Goal: Transaction & Acquisition: Purchase product/service

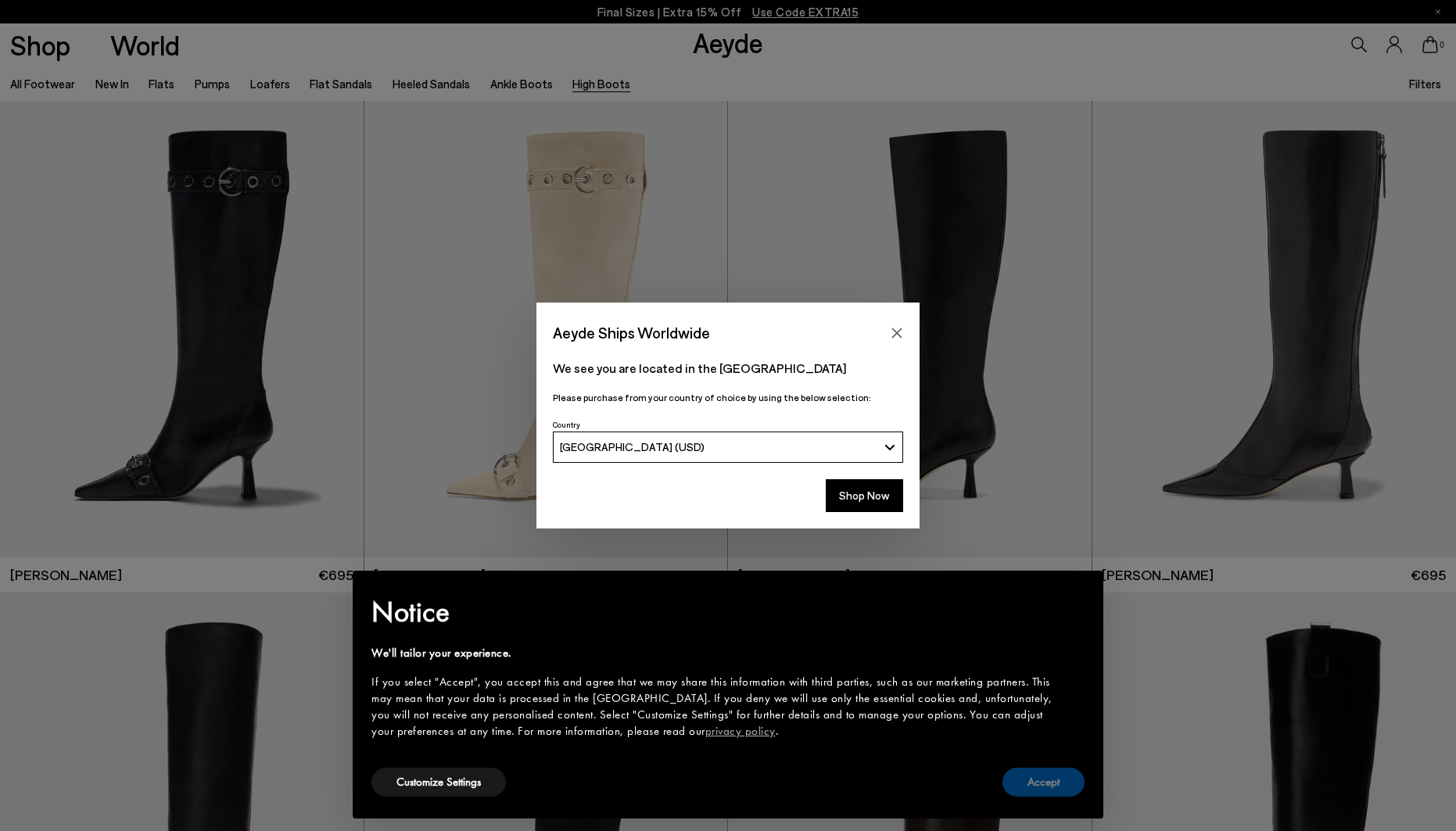
click at [1032, 794] on button "Accept" at bounding box center [1043, 781] width 82 height 29
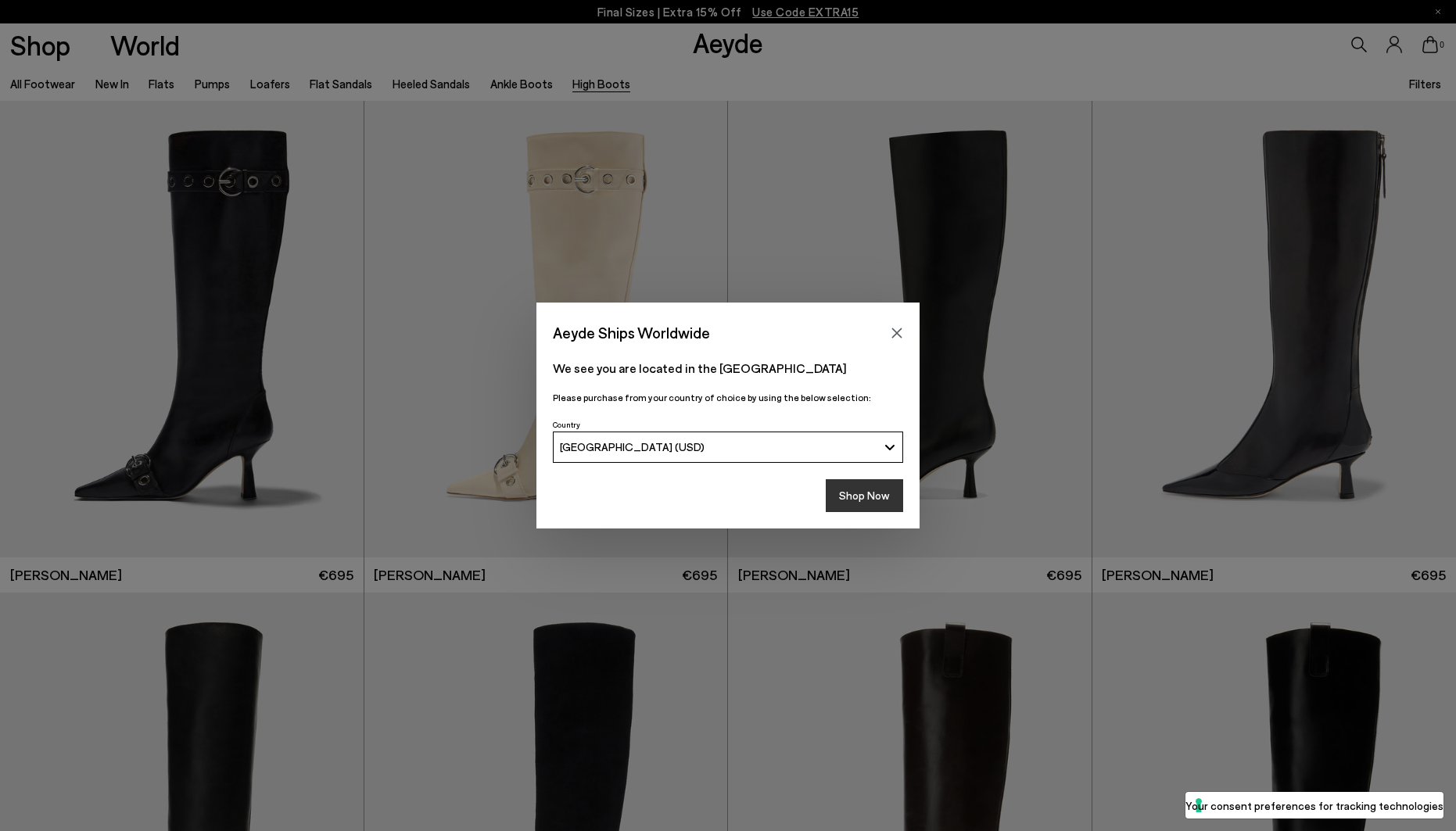
click at [880, 498] on button "Shop Now" at bounding box center [865, 496] width 78 height 33
click at [878, 493] on button "Shop Now" at bounding box center [865, 496] width 78 height 33
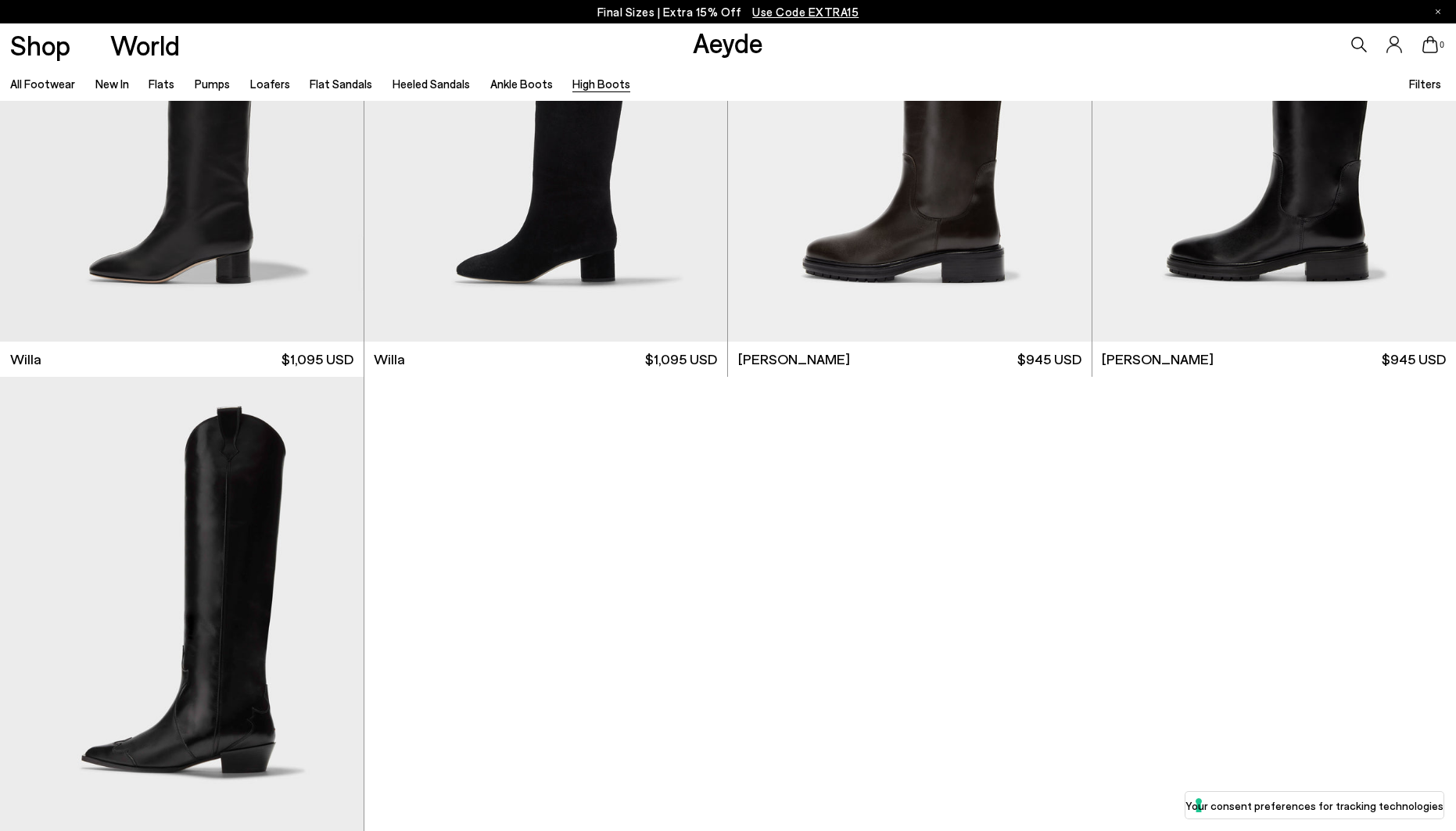
scroll to position [675, 0]
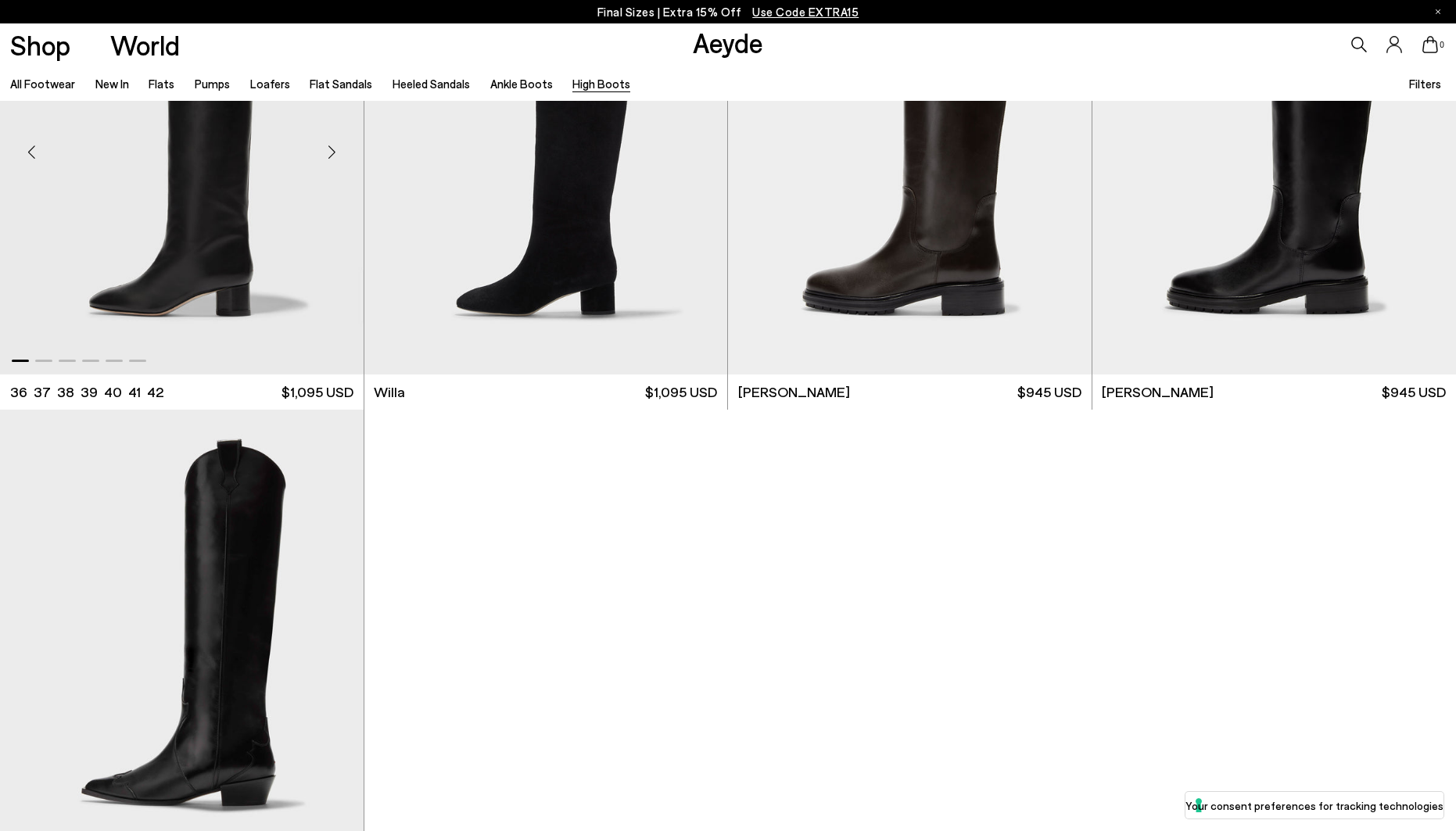
click at [224, 269] on img "1 / 6" at bounding box center [182, 146] width 364 height 456
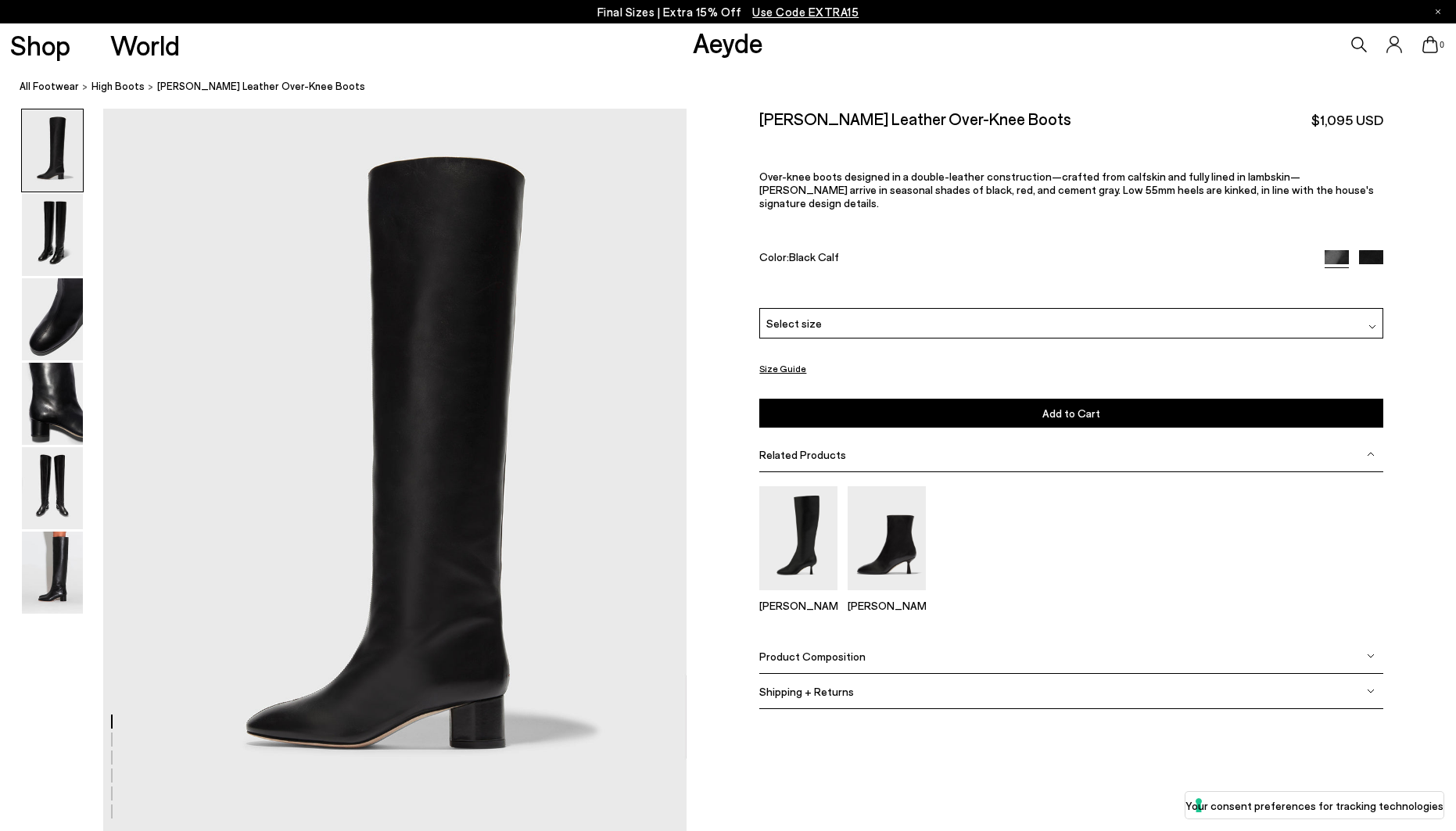
scroll to position [16, 0]
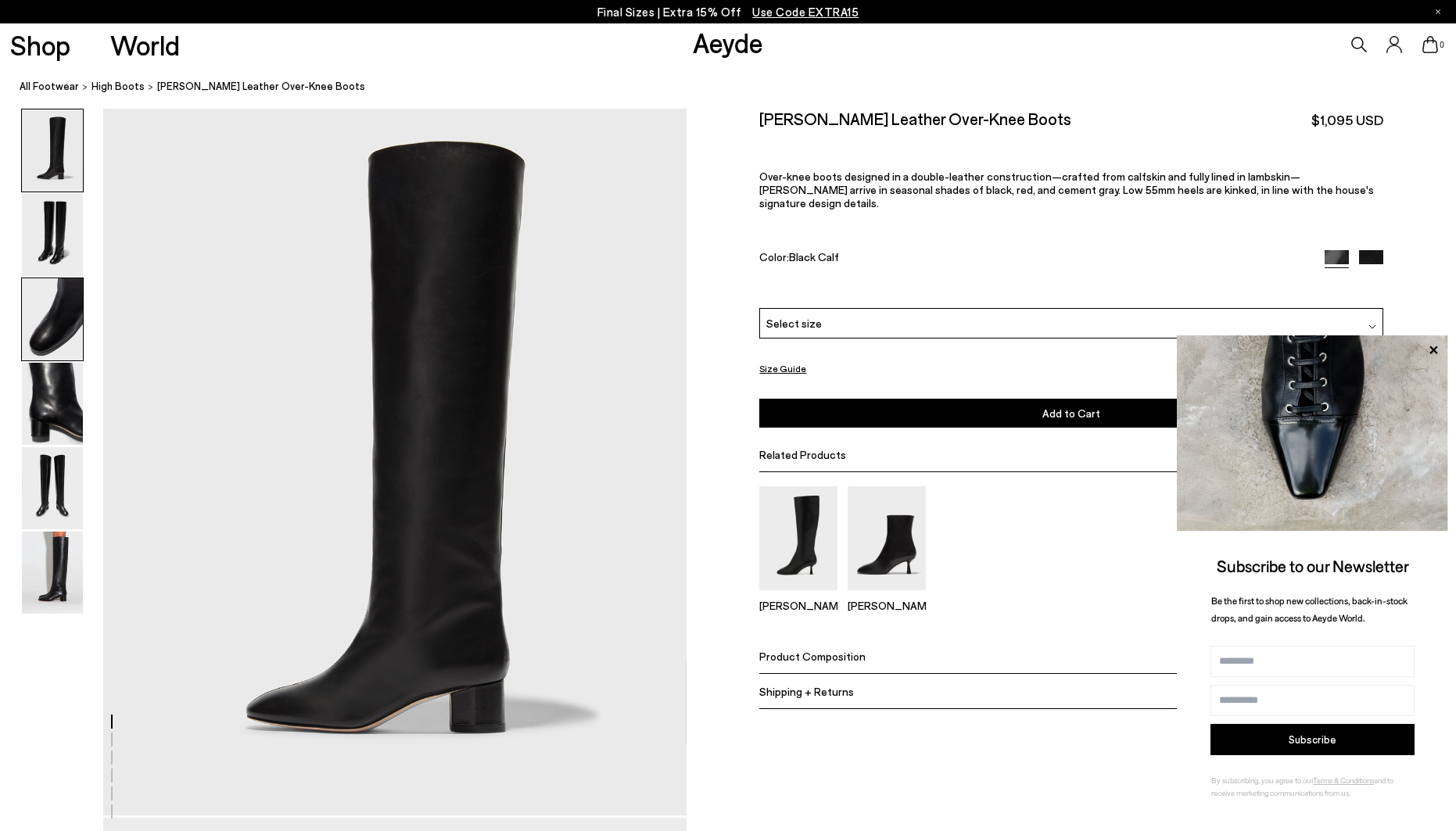
click at [64, 324] on img at bounding box center [53, 319] width 61 height 82
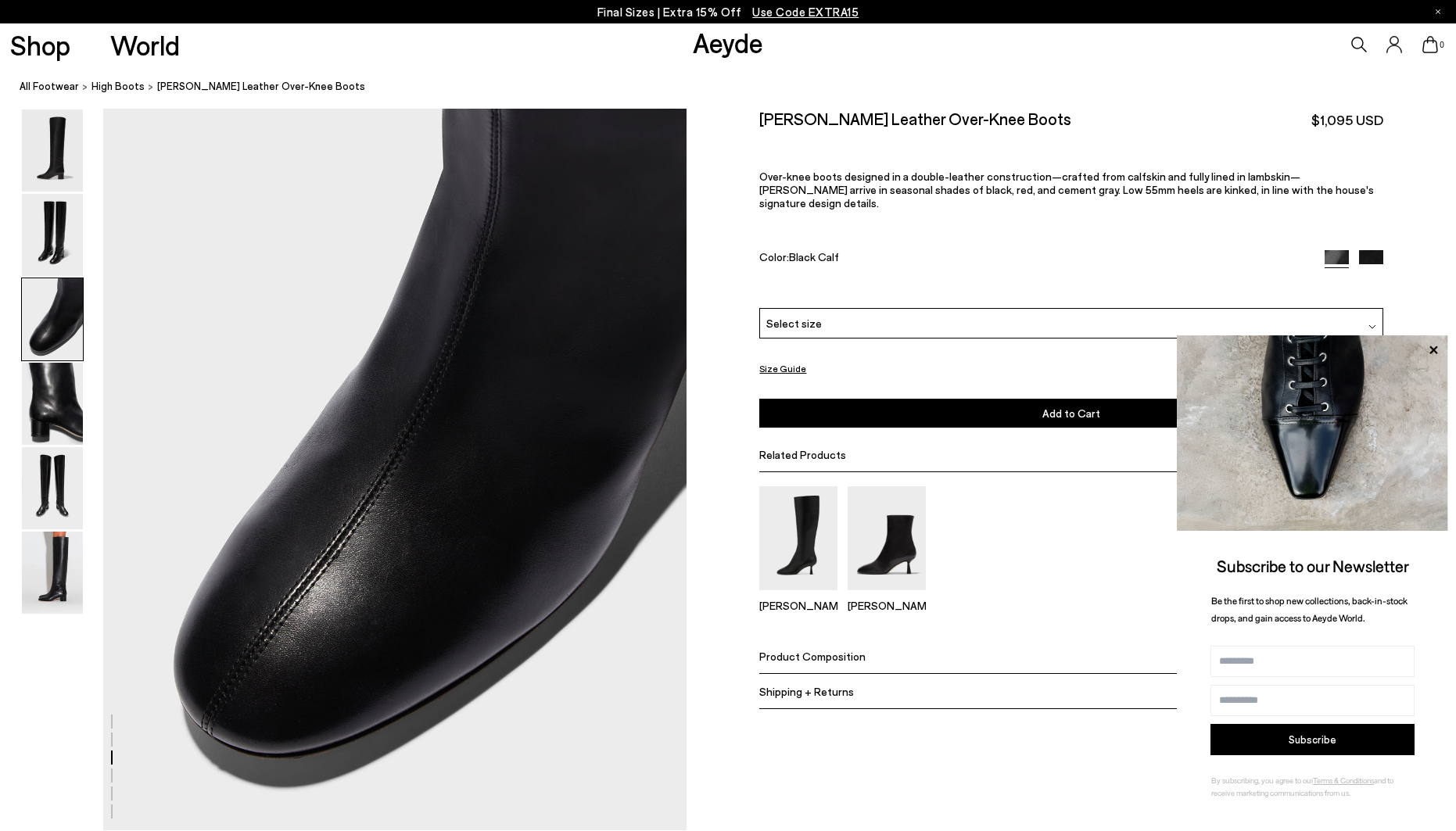
scroll to position [1562, 0]
